Goal: Task Accomplishment & Management: Manage account settings

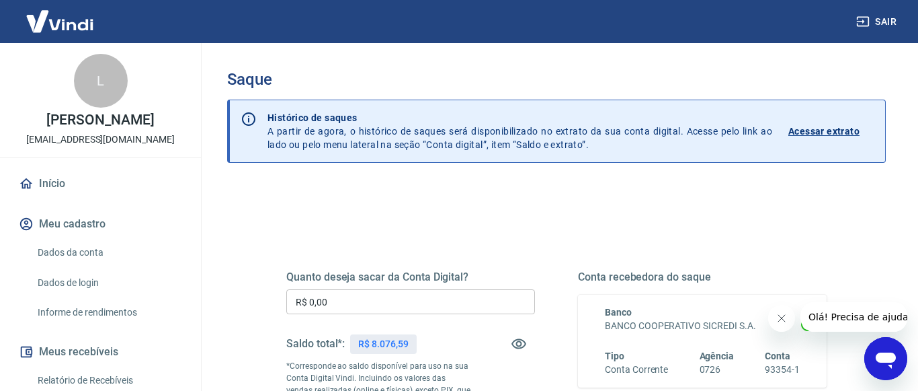
click at [426, 301] on input "R$ 0,00" at bounding box center [410, 301] width 249 height 25
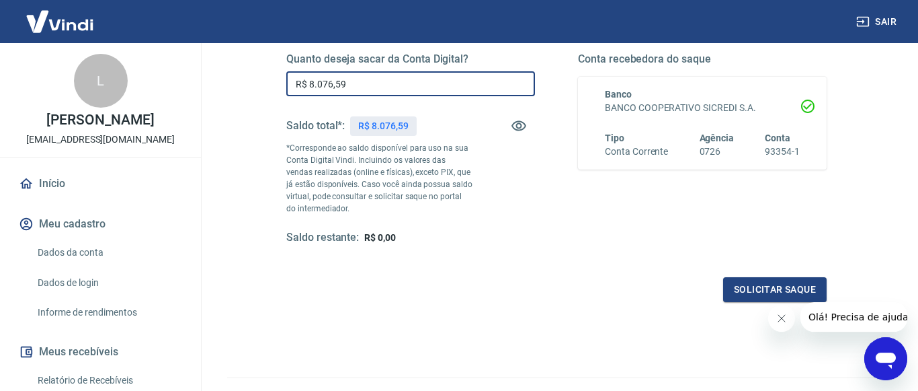
scroll to position [286, 0]
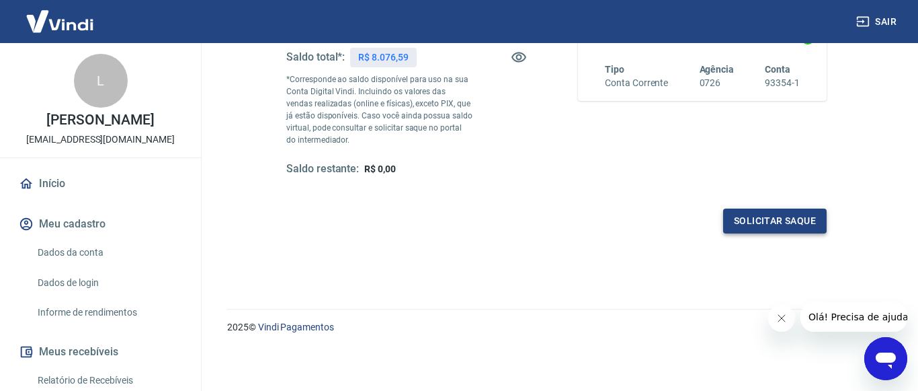
type input "R$ 8.076,59"
click at [749, 223] on button "Solicitar saque" at bounding box center [775, 220] width 104 height 25
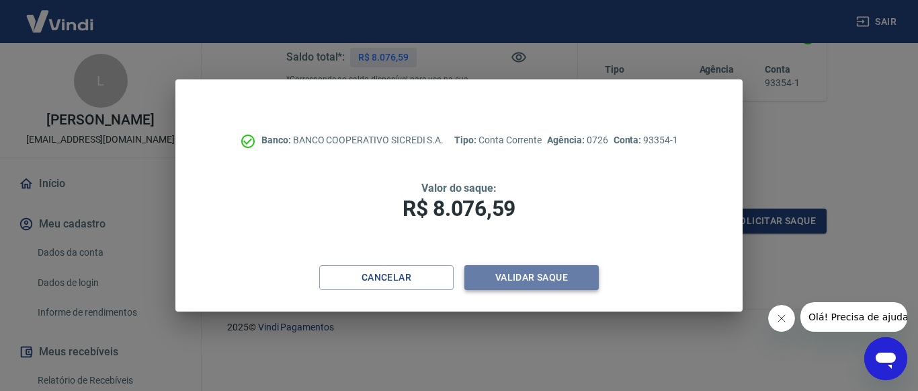
click at [576, 274] on button "Validar saque" at bounding box center [532, 277] width 134 height 25
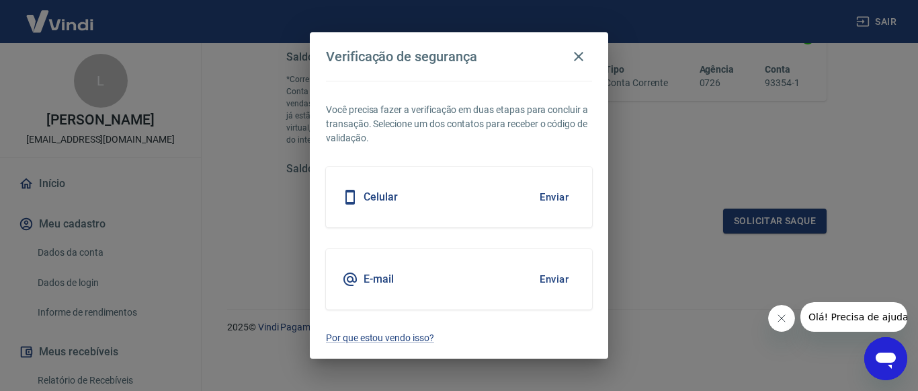
click at [563, 198] on button "Enviar" at bounding box center [554, 197] width 44 height 28
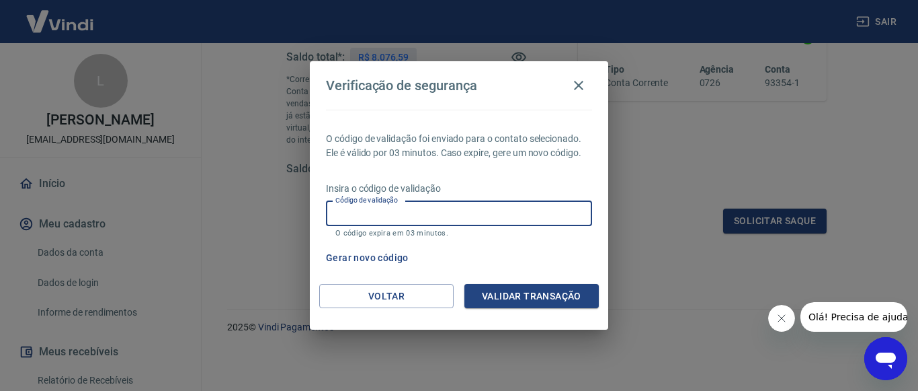
click at [556, 211] on input "Código de validação" at bounding box center [459, 213] width 266 height 25
type input "773487"
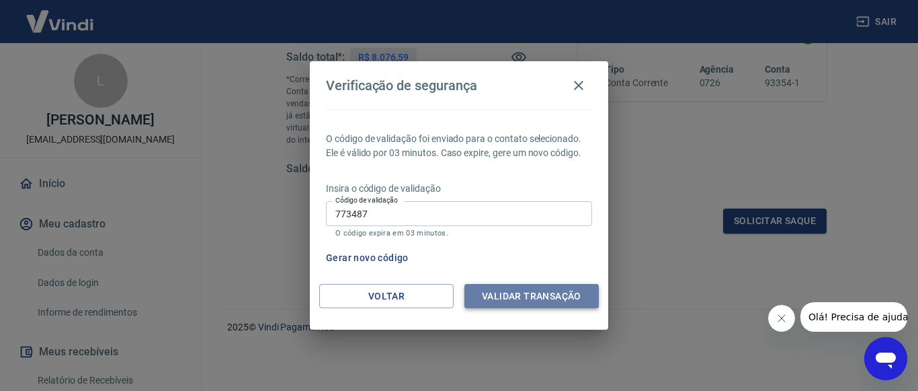
click at [561, 289] on button "Validar transação" at bounding box center [532, 296] width 134 height 25
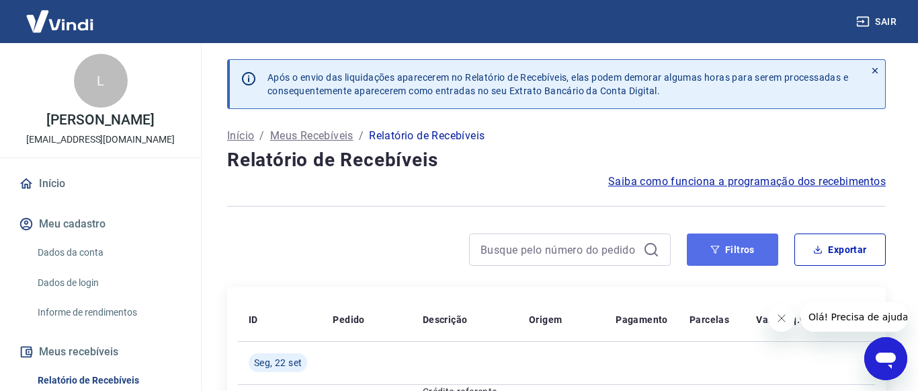
click at [740, 253] on button "Filtros" at bounding box center [732, 249] width 91 height 32
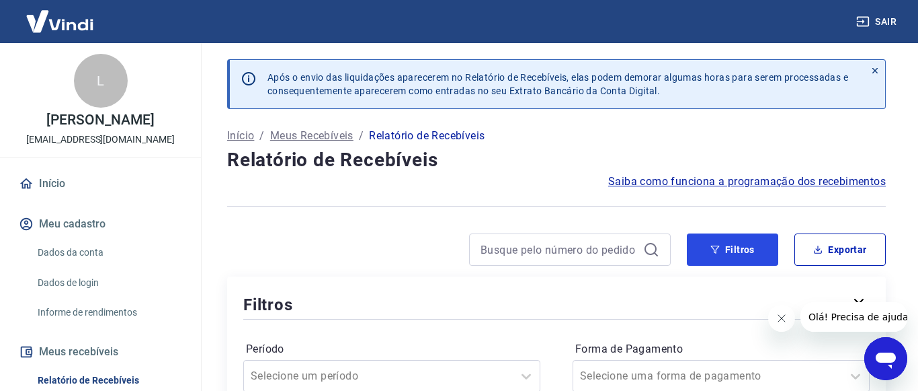
scroll to position [274, 0]
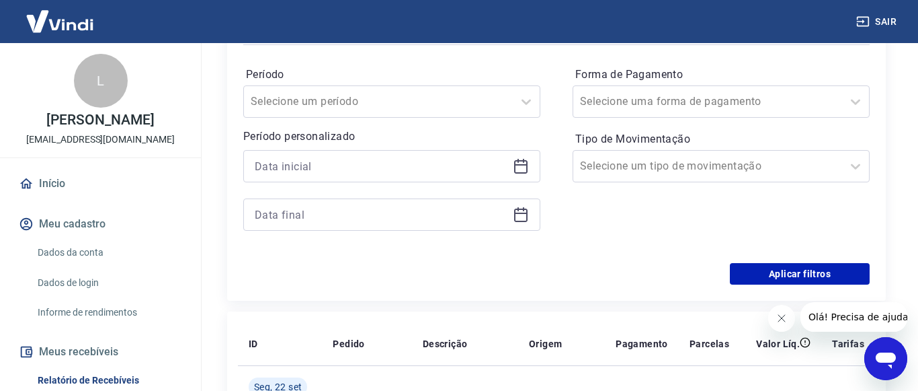
click at [520, 174] on icon at bounding box center [521, 166] width 16 height 16
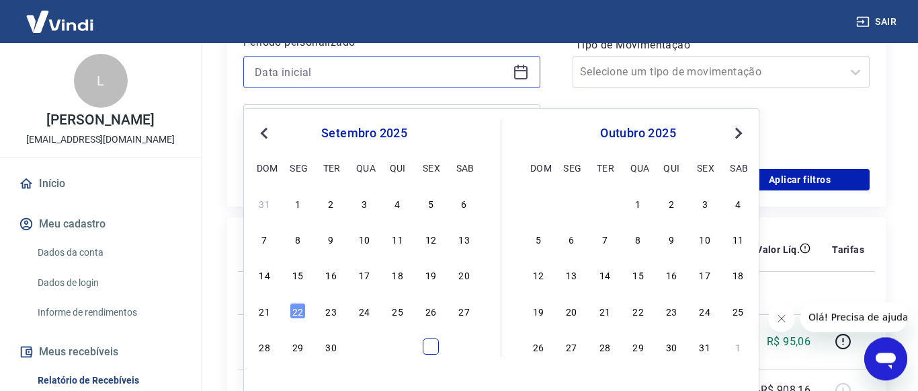
scroll to position [411, 0]
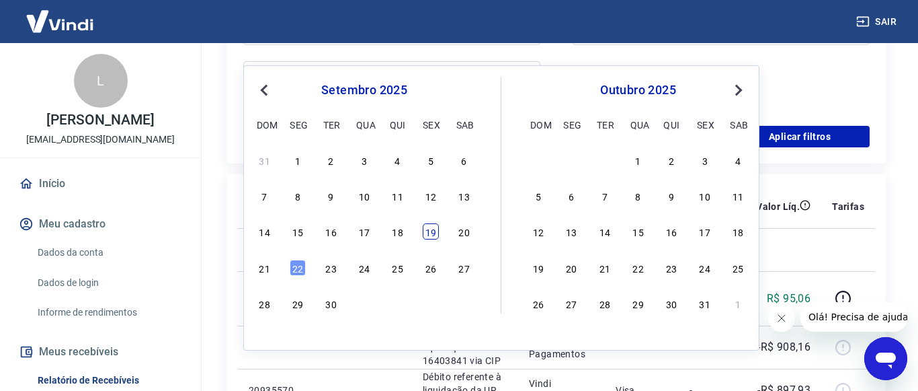
click at [432, 238] on div "19" at bounding box center [431, 231] width 16 height 16
type input "19/09/2025"
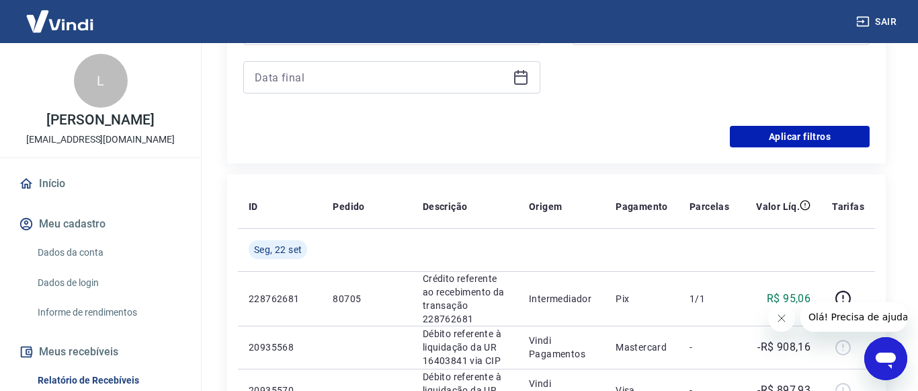
click at [528, 93] on div at bounding box center [391, 77] width 297 height 32
click at [522, 85] on icon at bounding box center [521, 77] width 16 height 16
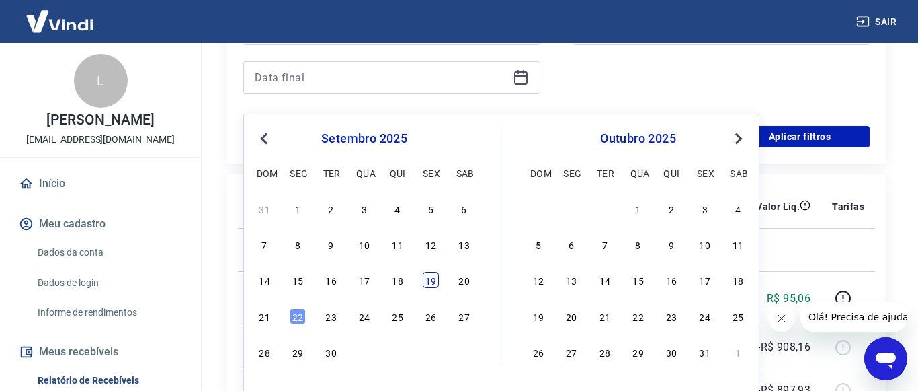
click at [436, 282] on div "19" at bounding box center [431, 280] width 16 height 16
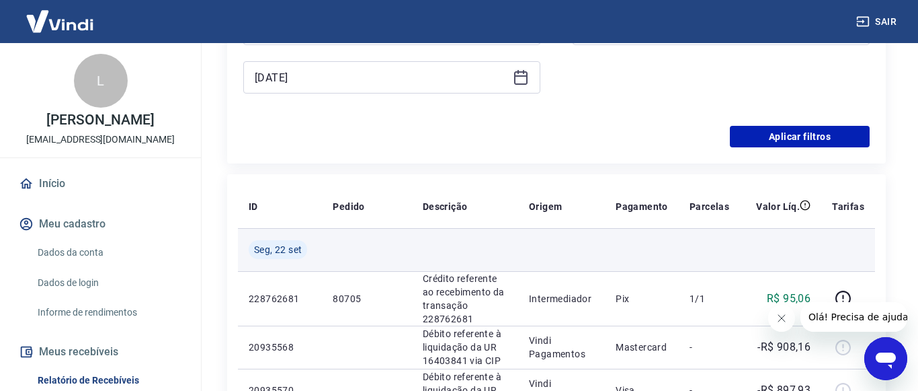
type input "19/09/2025"
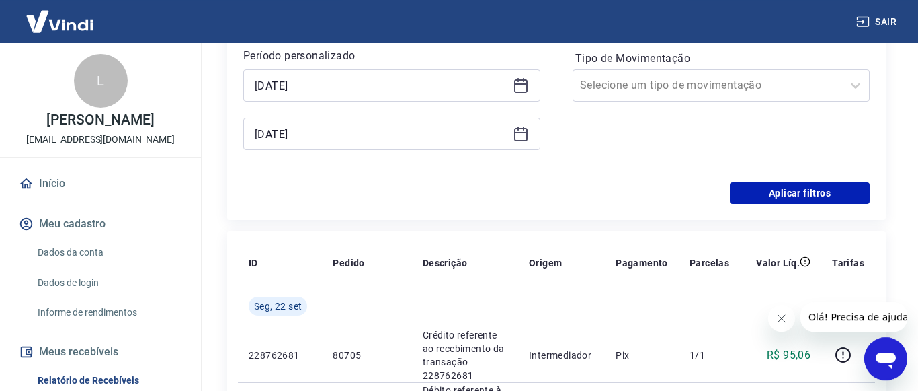
scroll to position [274, 0]
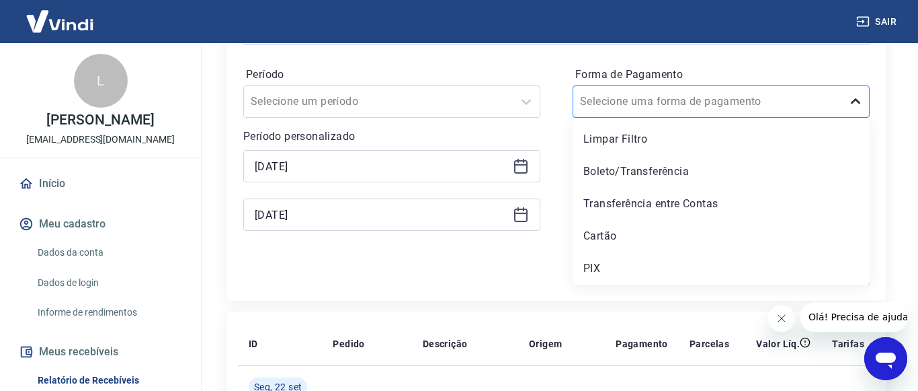
click at [852, 110] on icon at bounding box center [856, 101] width 16 height 16
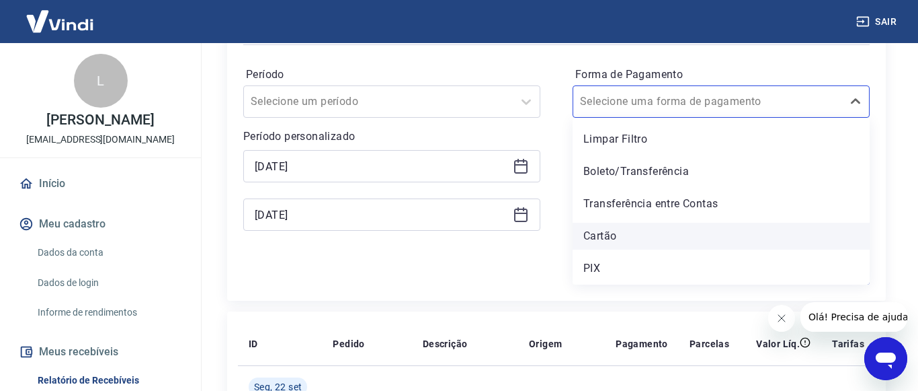
click at [600, 246] on div "Cartão" at bounding box center [721, 236] width 297 height 27
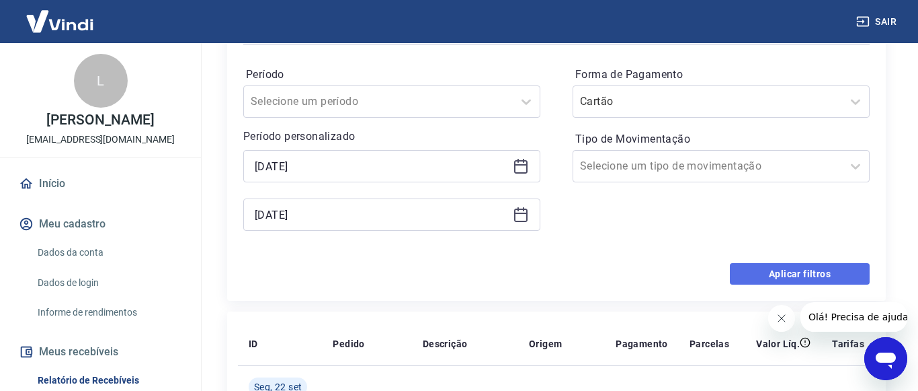
click at [803, 282] on button "Aplicar filtros" at bounding box center [800, 274] width 140 height 22
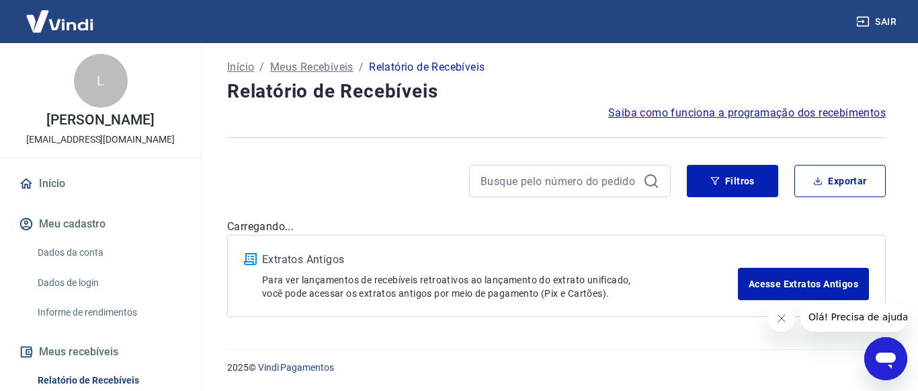
scroll to position [82, 0]
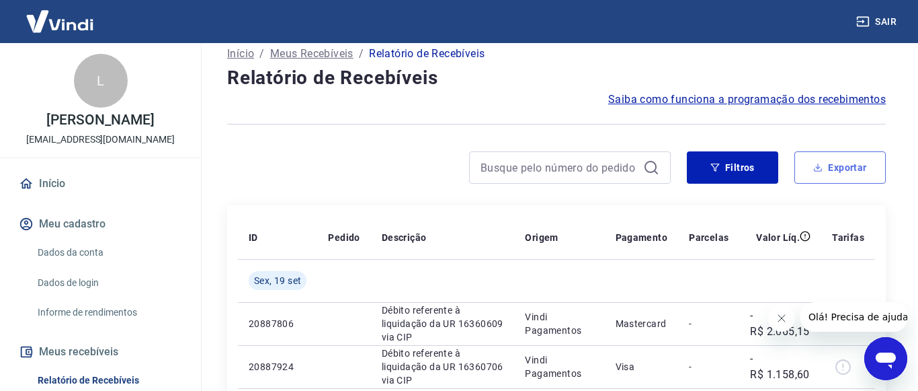
click at [846, 182] on button "Exportar" at bounding box center [840, 167] width 91 height 32
type input "19/09/2025"
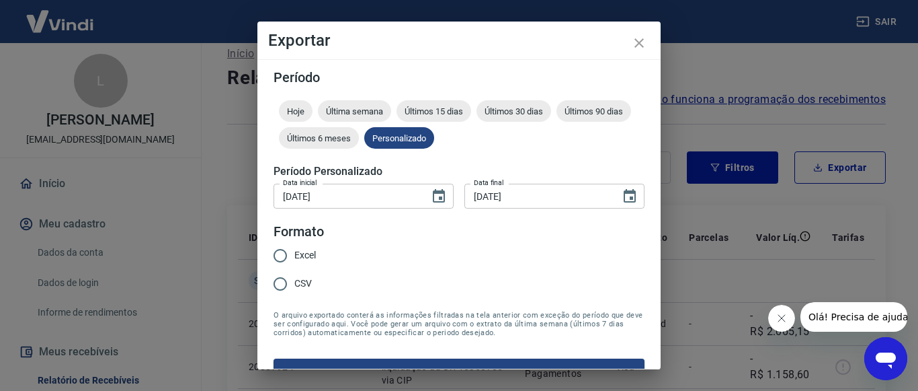
click at [287, 280] on input "CSV" at bounding box center [280, 284] width 28 height 28
radio input "true"
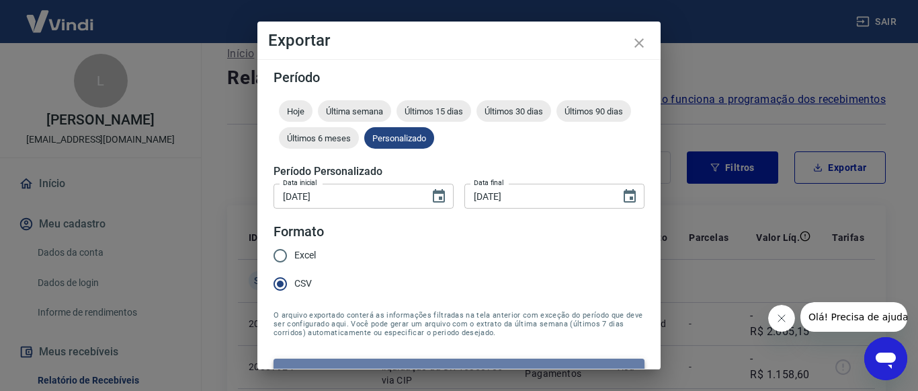
click at [454, 367] on button "Exportar" at bounding box center [459, 372] width 371 height 28
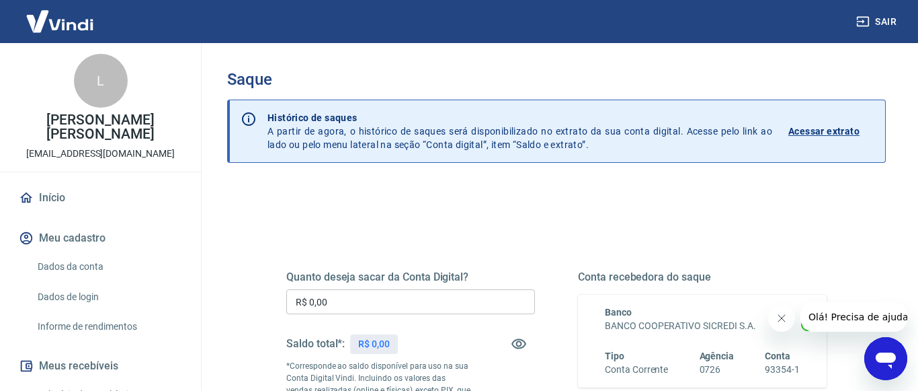
click at [820, 126] on p "Acessar extrato" at bounding box center [824, 130] width 71 height 13
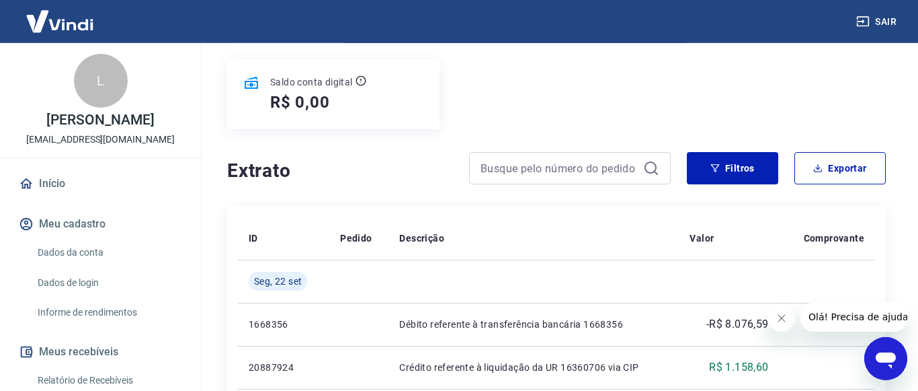
scroll to position [137, 0]
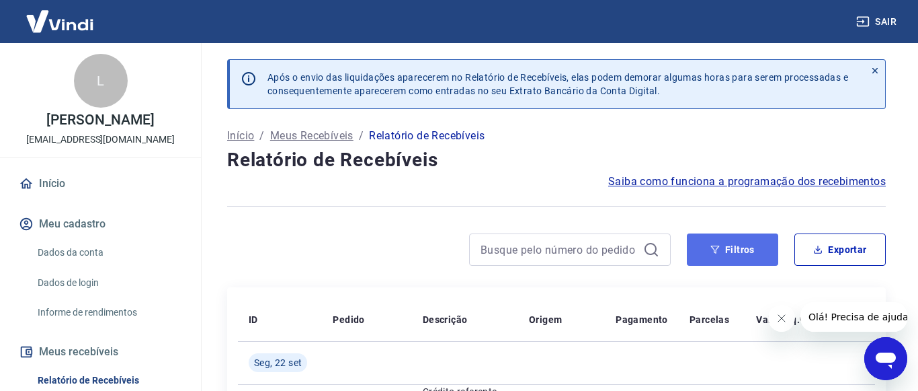
click at [748, 264] on button "Filtros" at bounding box center [732, 249] width 91 height 32
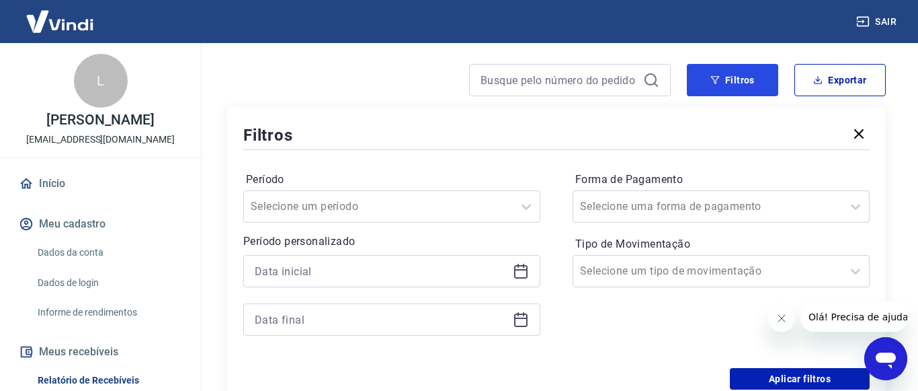
scroll to position [206, 0]
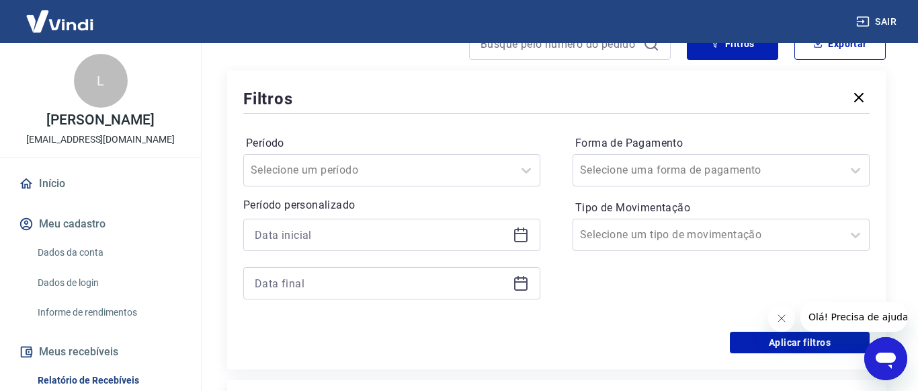
click at [522, 243] on icon at bounding box center [521, 235] width 16 height 16
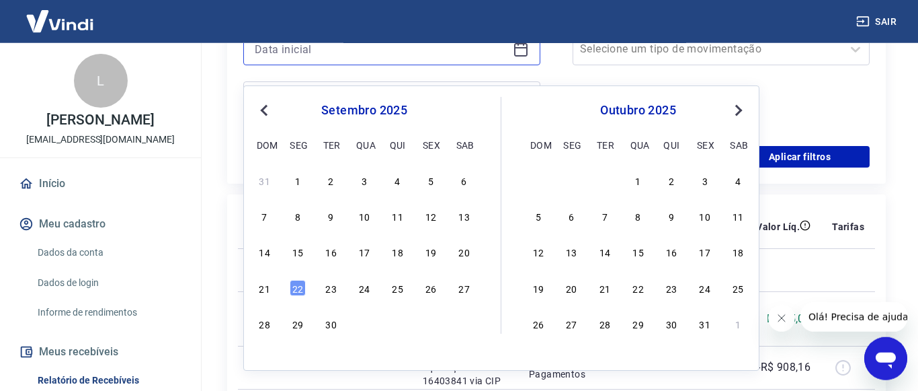
scroll to position [411, 0]
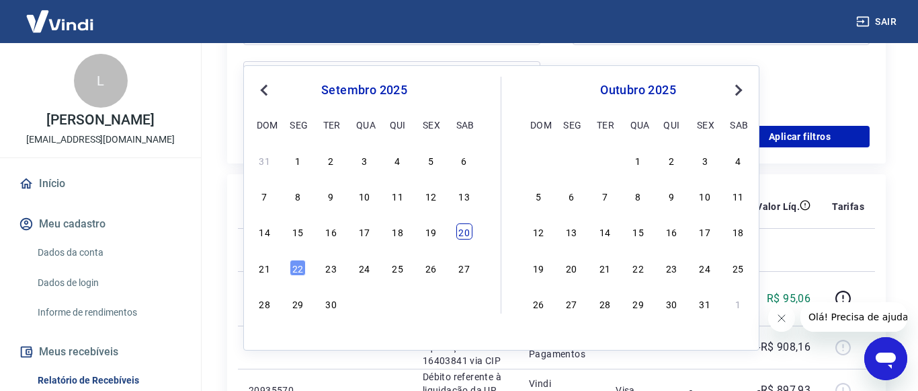
click at [468, 239] on div "20" at bounding box center [465, 231] width 16 height 16
type input "20/09/2025"
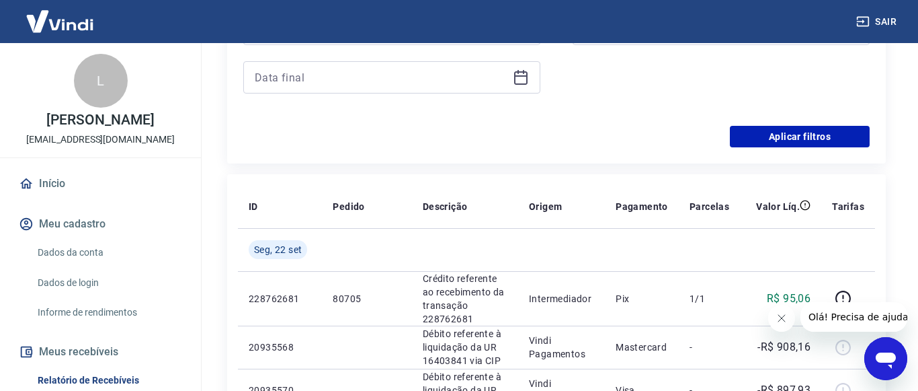
click at [520, 85] on icon at bounding box center [520, 77] width 13 height 13
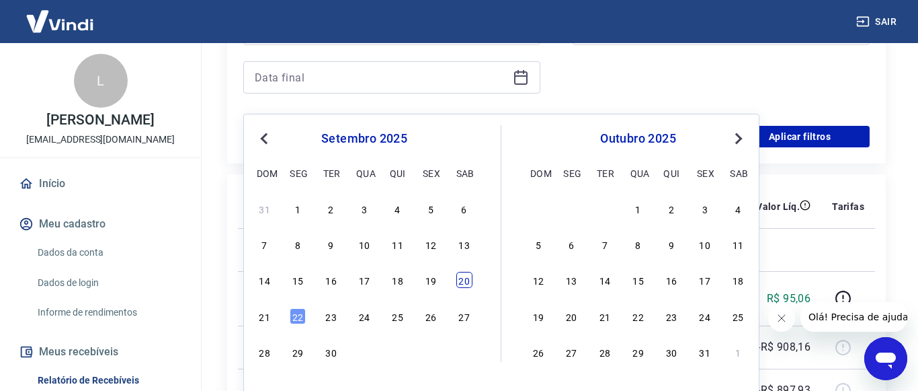
click at [462, 286] on div "20" at bounding box center [465, 280] width 16 height 16
type input "20/09/2025"
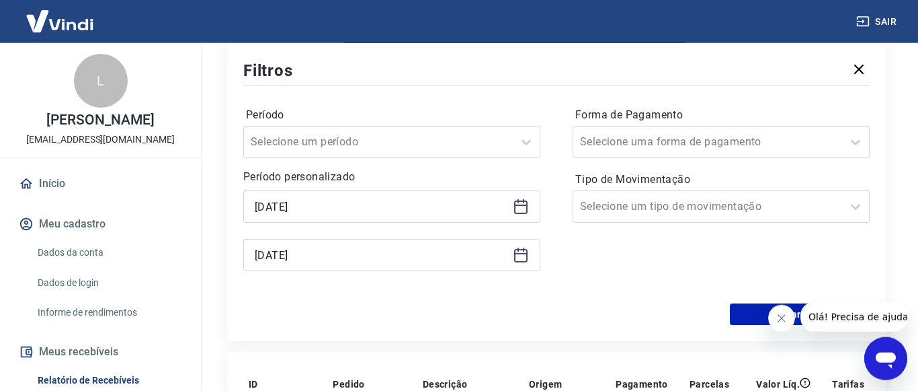
scroll to position [206, 0]
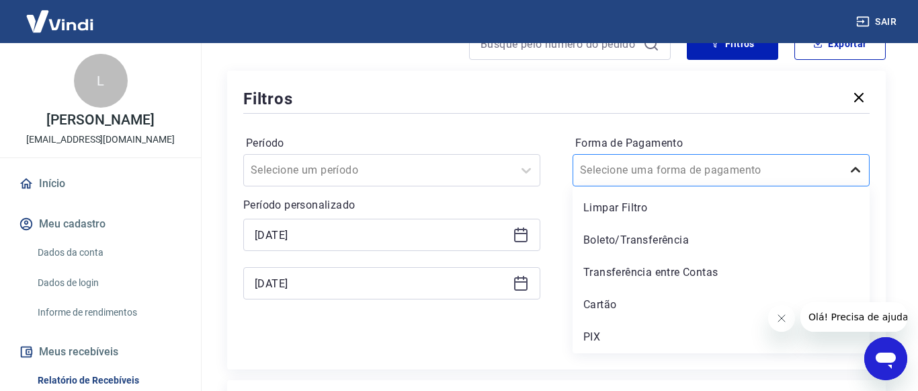
click at [857, 178] on icon at bounding box center [856, 170] width 16 height 16
click at [616, 318] on div "Cartão" at bounding box center [721, 304] width 297 height 27
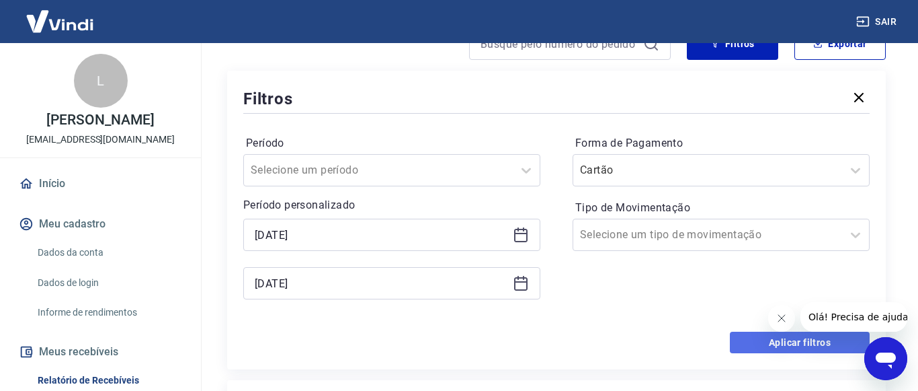
click at [760, 353] on button "Aplicar filtros" at bounding box center [800, 342] width 140 height 22
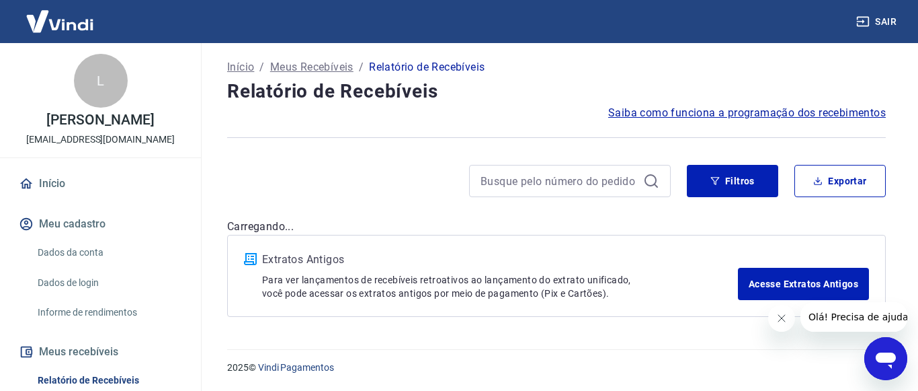
scroll to position [82, 0]
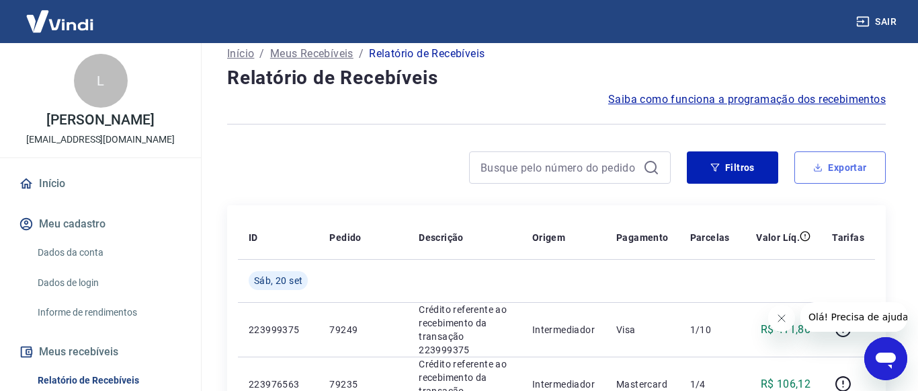
click at [832, 182] on button "Exportar" at bounding box center [840, 167] width 91 height 32
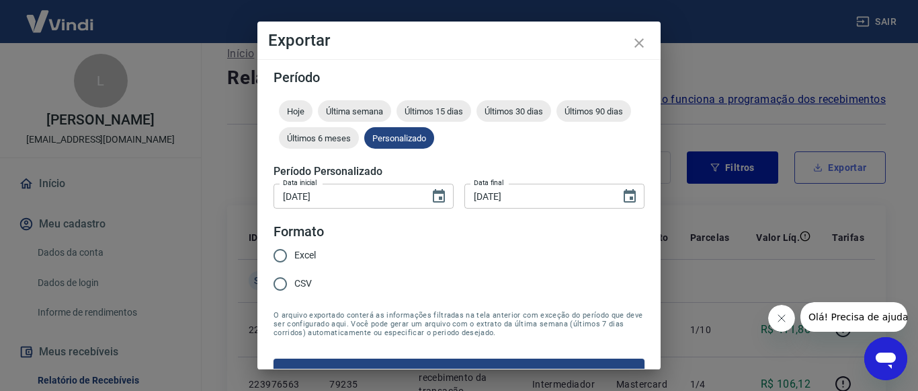
type input "20/09/2025"
click at [282, 283] on input "CSV" at bounding box center [280, 284] width 28 height 28
radio input "true"
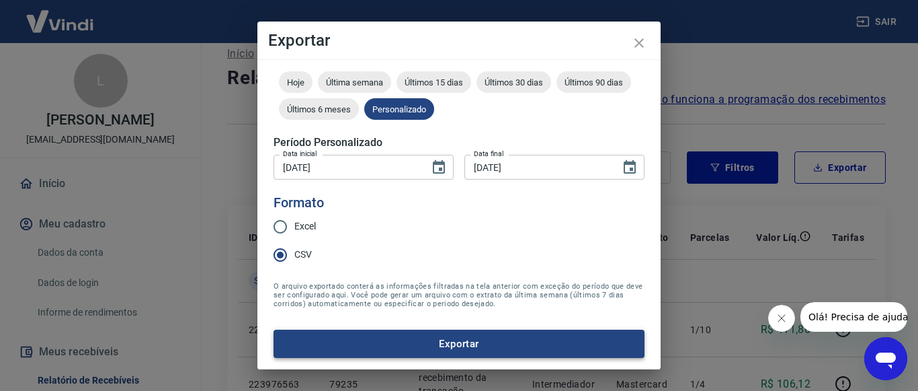
click at [450, 347] on button "Exportar" at bounding box center [459, 343] width 371 height 28
